Goal: Find specific page/section: Find specific page/section

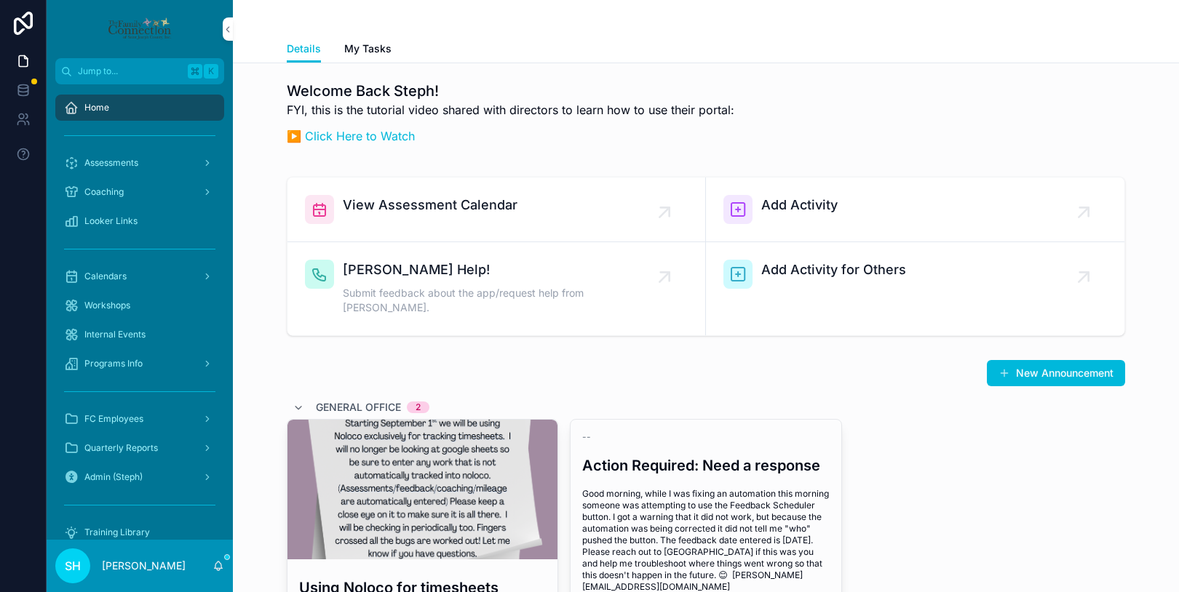
click at [440, 200] on span "View Assessment Calendar" at bounding box center [430, 205] width 175 height 20
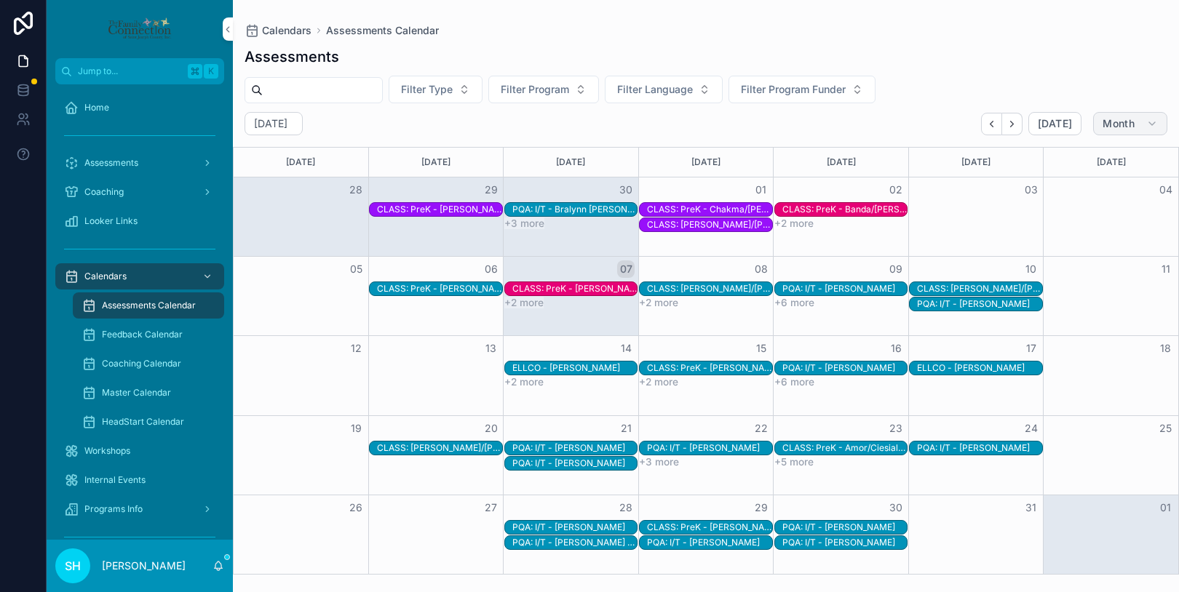
click at [1153, 115] on button "Month" at bounding box center [1130, 123] width 74 height 23
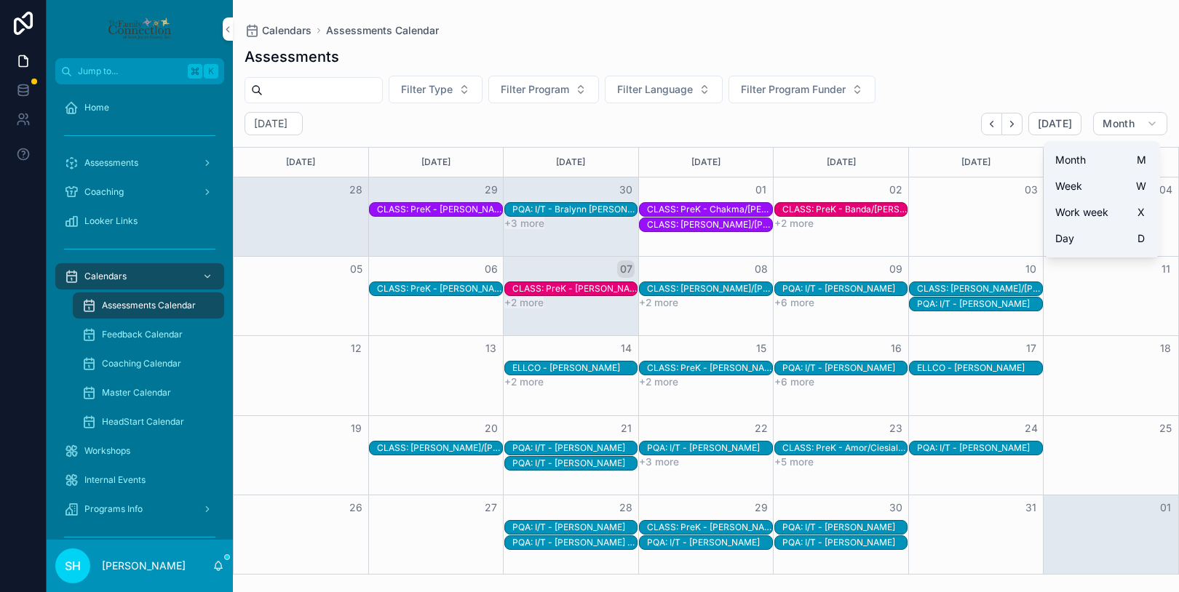
click at [1073, 188] on span "Week" at bounding box center [1068, 186] width 27 height 15
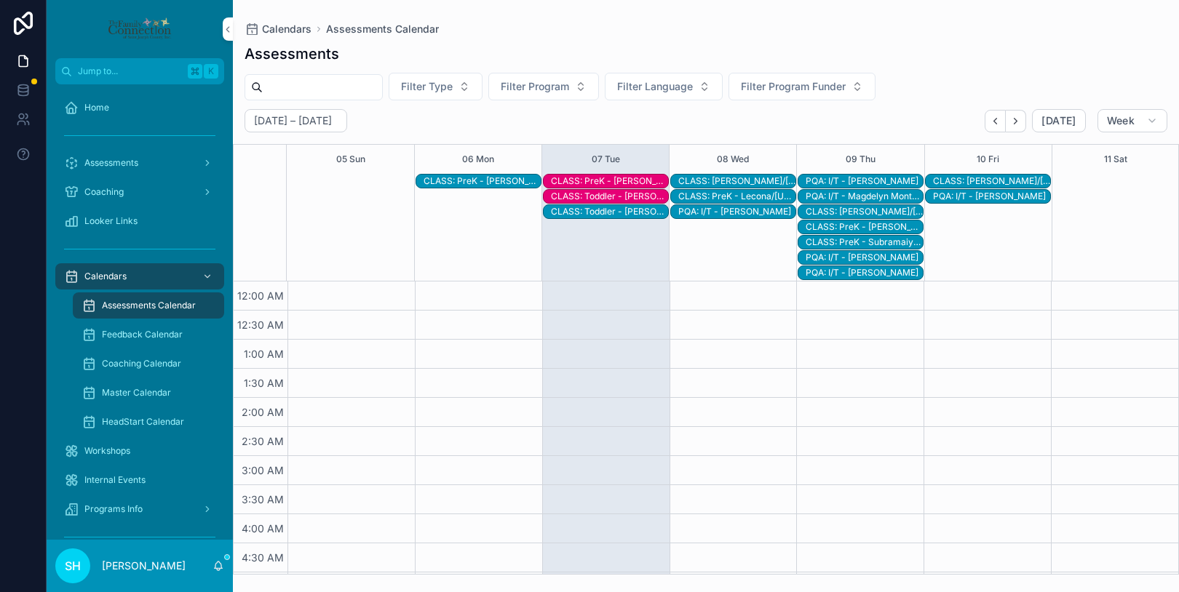
click at [744, 196] on div "CLASS: PreK - Lecona/[US_STATE]" at bounding box center [736, 197] width 117 height 12
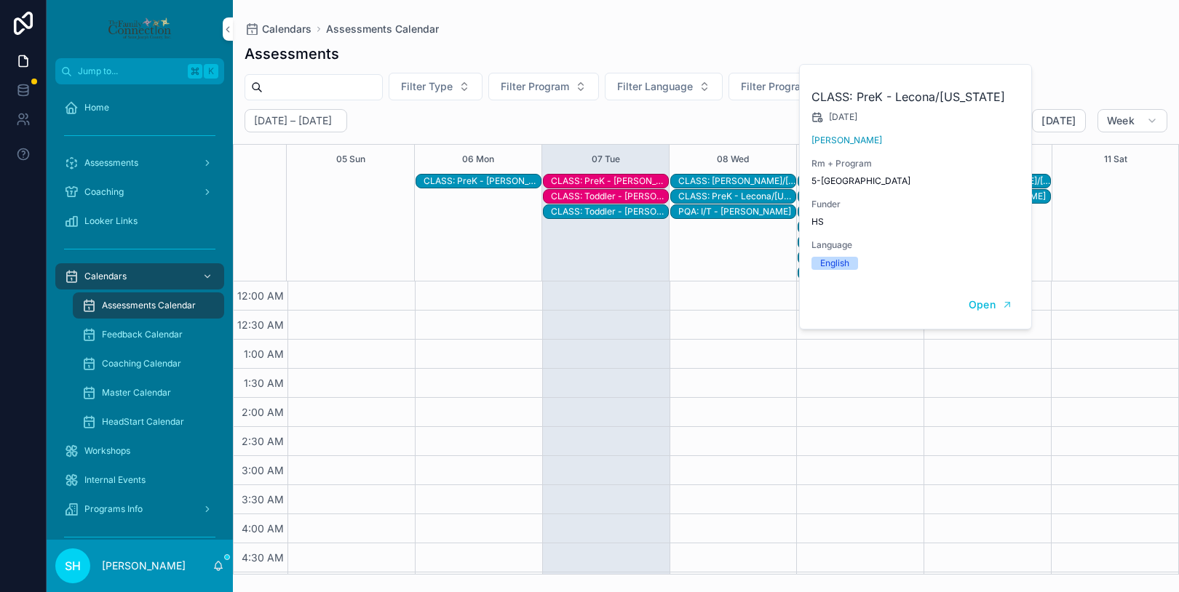
click at [751, 132] on div "[DATE] – [DATE] [DATE] Week 05 Sun 06 Mon 07 Tue 08 Wed 09 Thu 10 Fri 11 Sat CL…" at bounding box center [706, 342] width 946 height 466
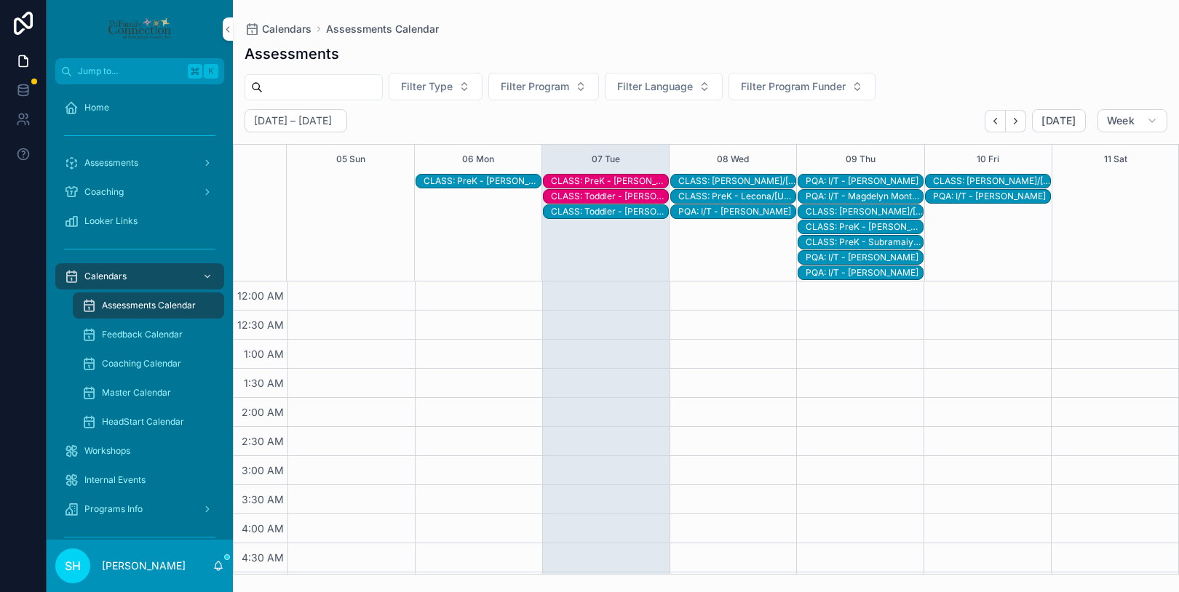
click at [854, 242] on div "CLASS: PreK - Subramaiyam/[PERSON_NAME]" at bounding box center [864, 243] width 117 height 12
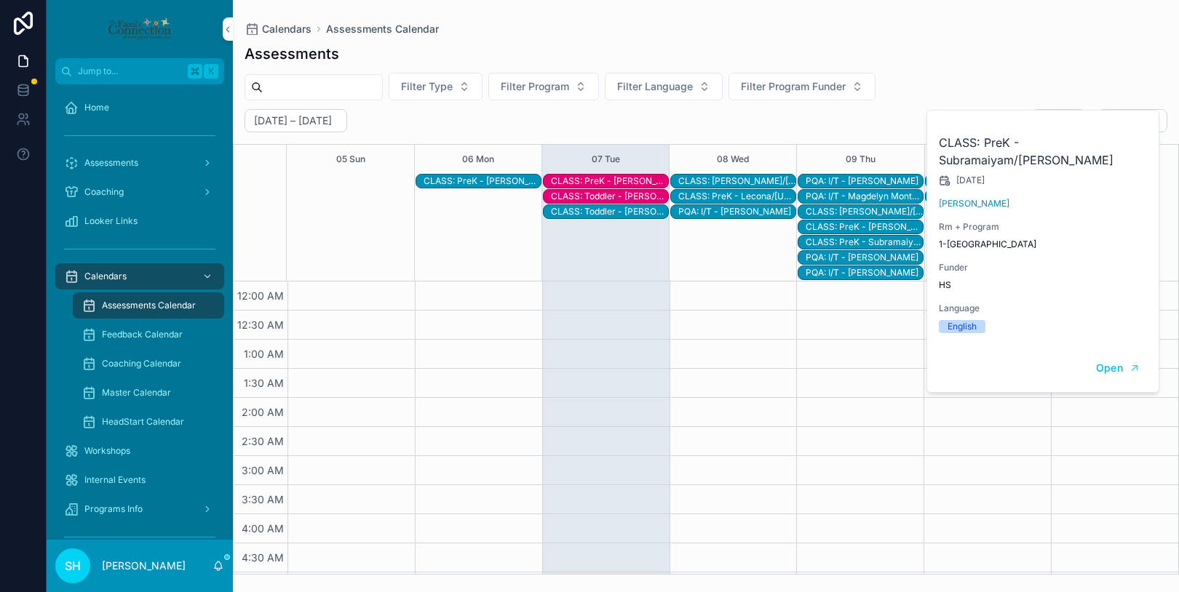
click at [880, 119] on div "[DATE] – [DATE] [DATE] Week" at bounding box center [706, 120] width 946 height 23
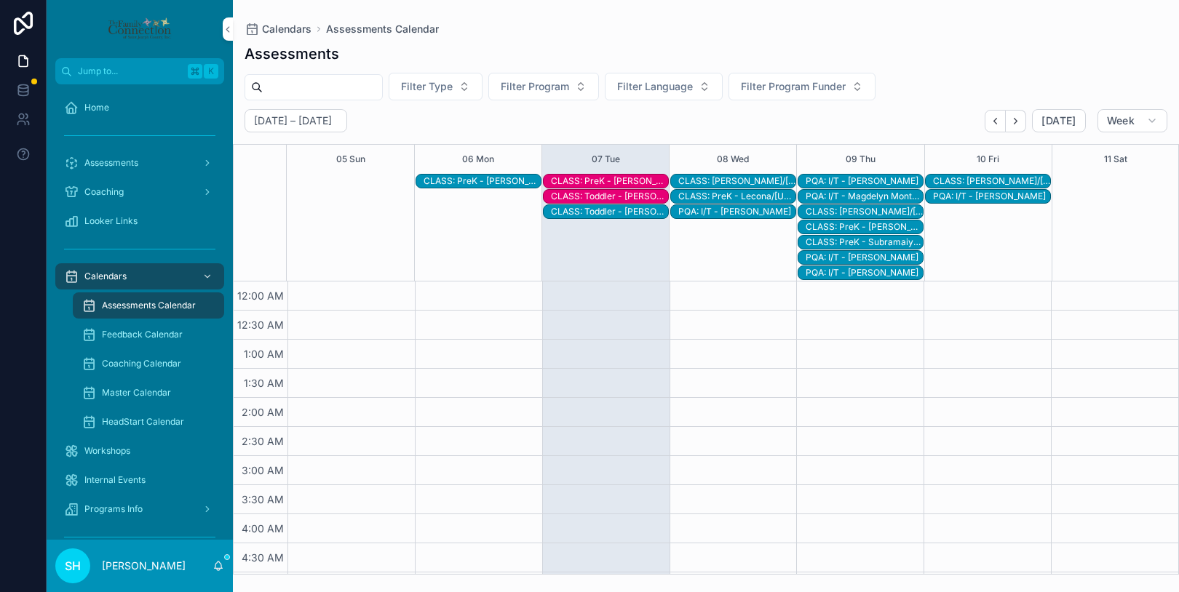
click at [878, 239] on div "CLASS: PreK - Subramaiyam/[PERSON_NAME]" at bounding box center [864, 243] width 117 height 12
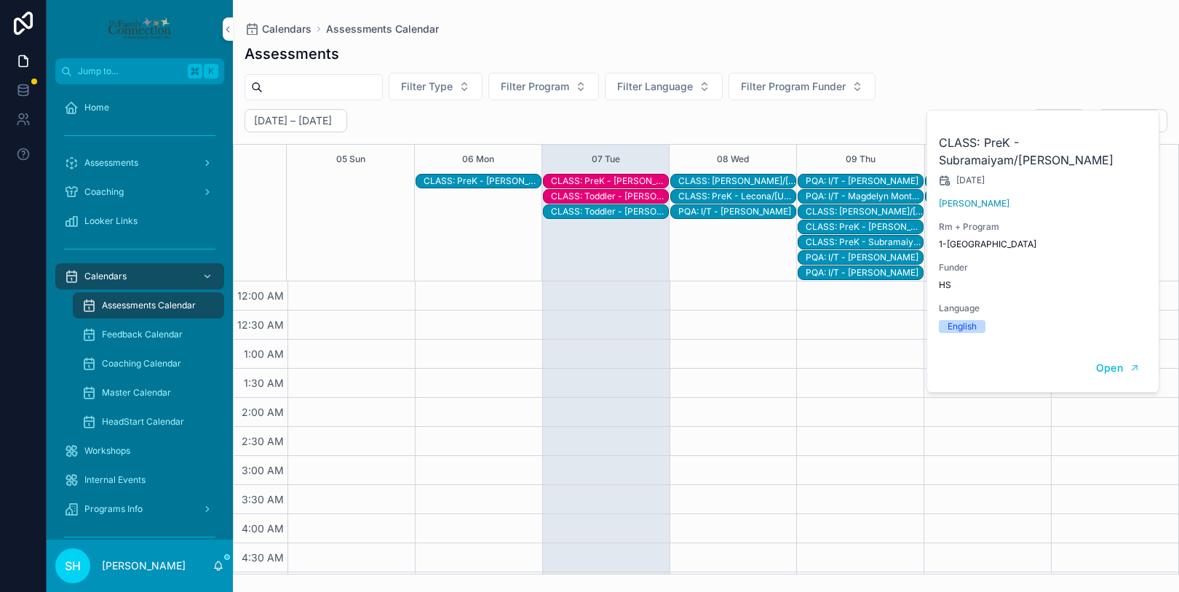
click at [859, 130] on div "[DATE] – [DATE] [DATE] Week" at bounding box center [706, 120] width 946 height 23
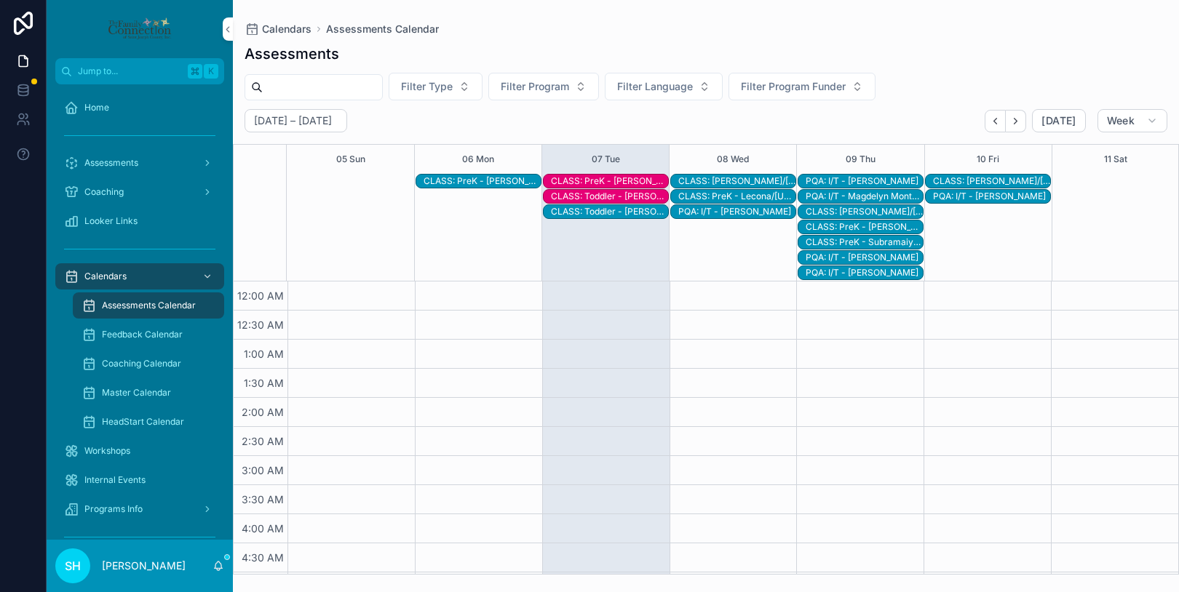
click at [862, 271] on div "PQA: I/T - [PERSON_NAME]" at bounding box center [864, 273] width 117 height 12
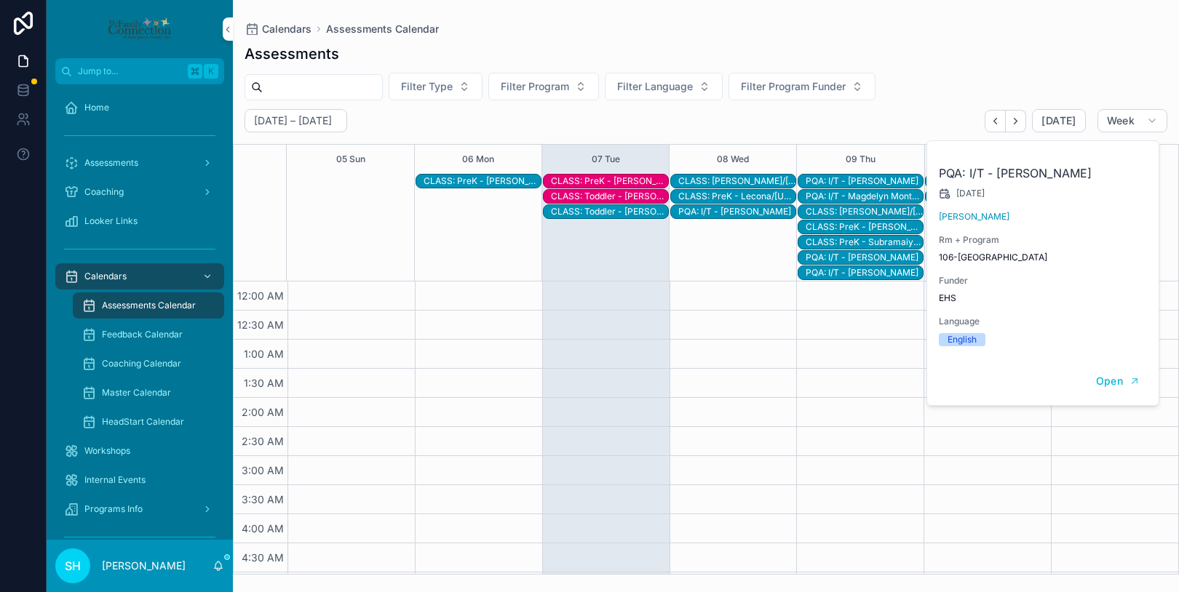
click at [840, 132] on div "[DATE] – [DATE] [DATE] Week 05 Sun 06 Mon 07 Tue 08 Wed 09 Thu 10 Fri 11 Sat CL…" at bounding box center [706, 342] width 946 height 466
